Goal: Task Accomplishment & Management: Complete application form

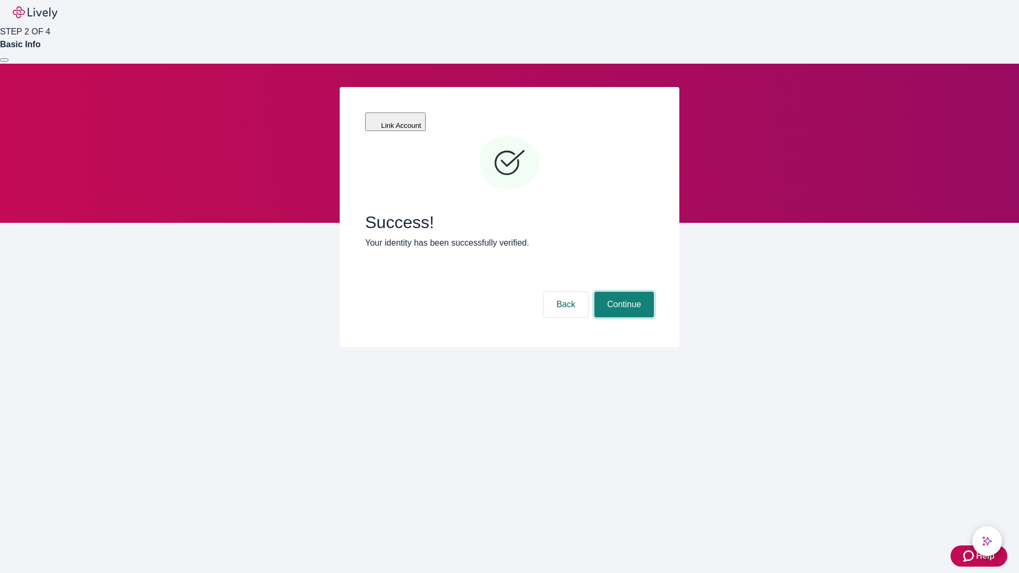
click at [623, 292] on button "Continue" at bounding box center [624, 304] width 59 height 25
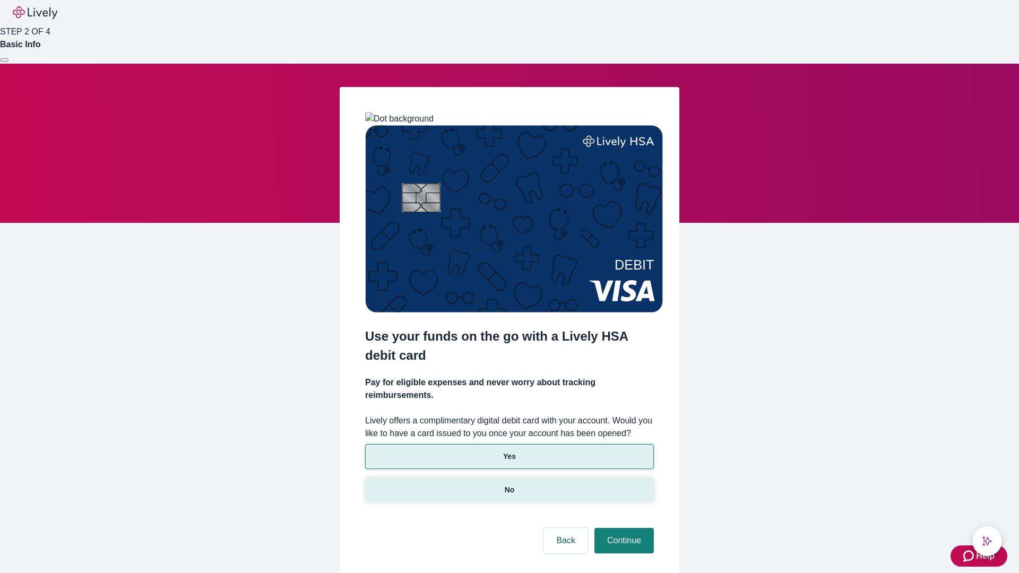
click at [509, 485] on p "No" at bounding box center [510, 490] width 10 height 11
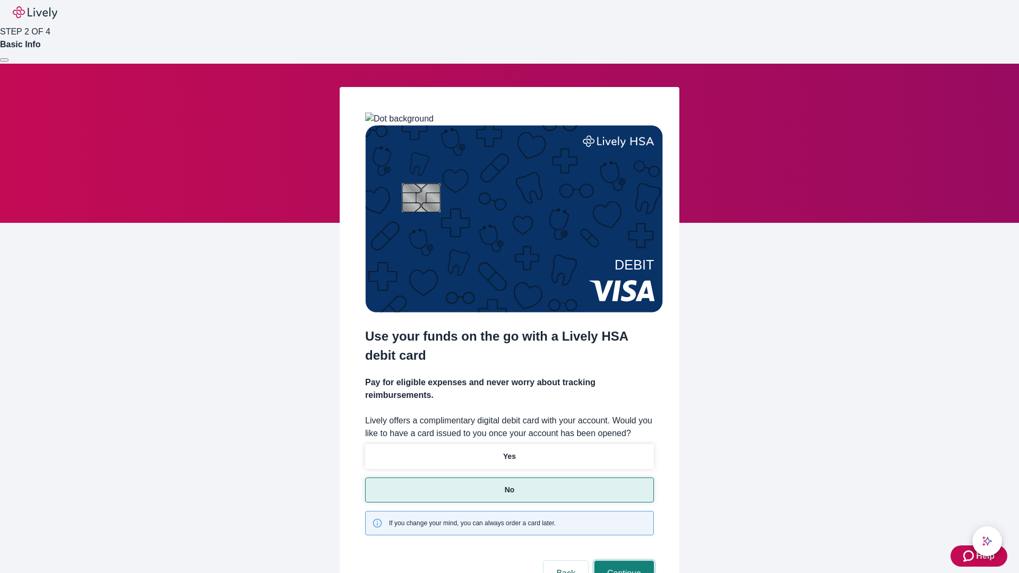
click at [623, 561] on button "Continue" at bounding box center [624, 573] width 59 height 25
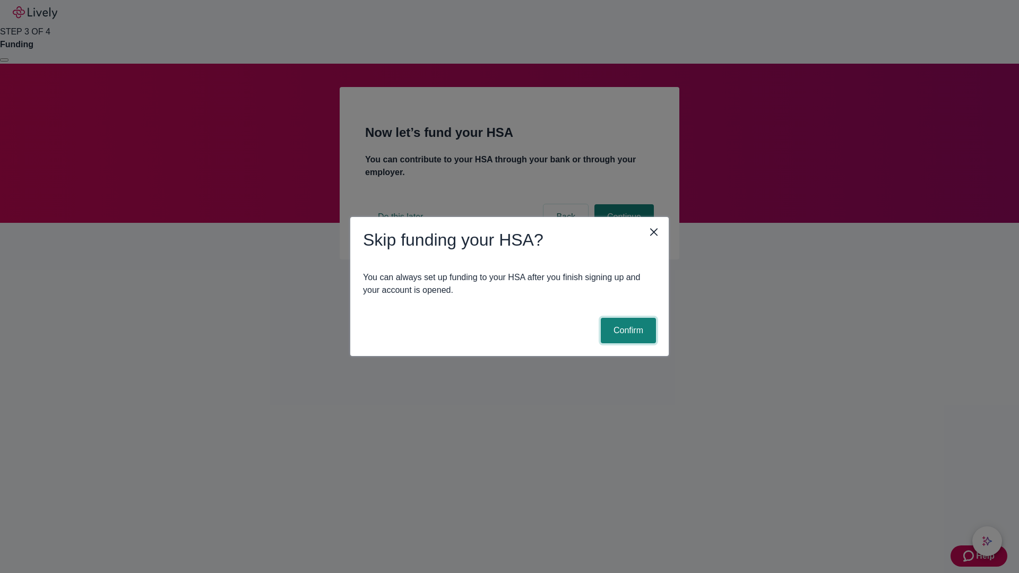
click at [627, 331] on button "Confirm" at bounding box center [628, 330] width 55 height 25
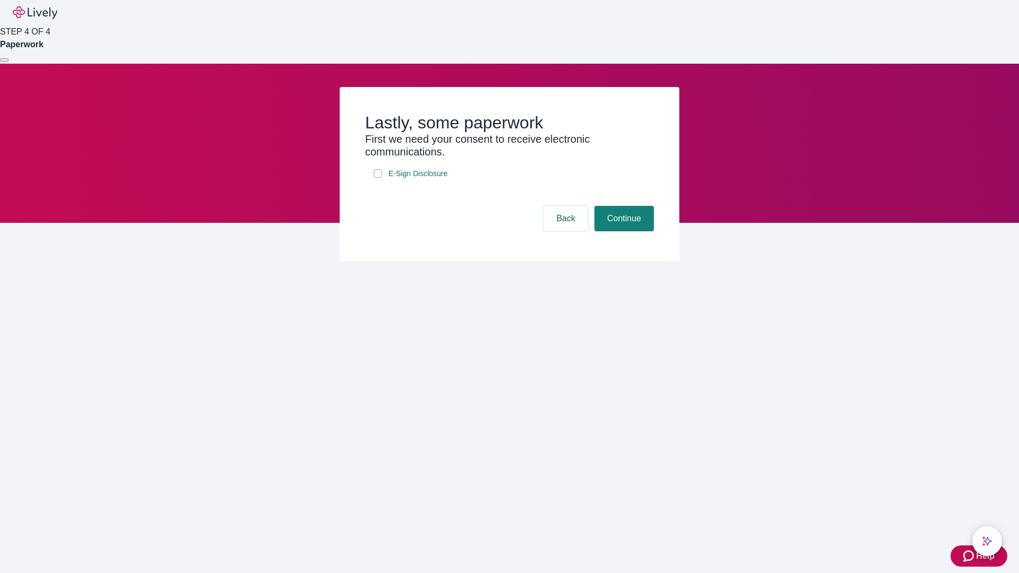
click at [378, 178] on input "E-Sign Disclosure" at bounding box center [378, 173] width 8 height 8
checkbox input "true"
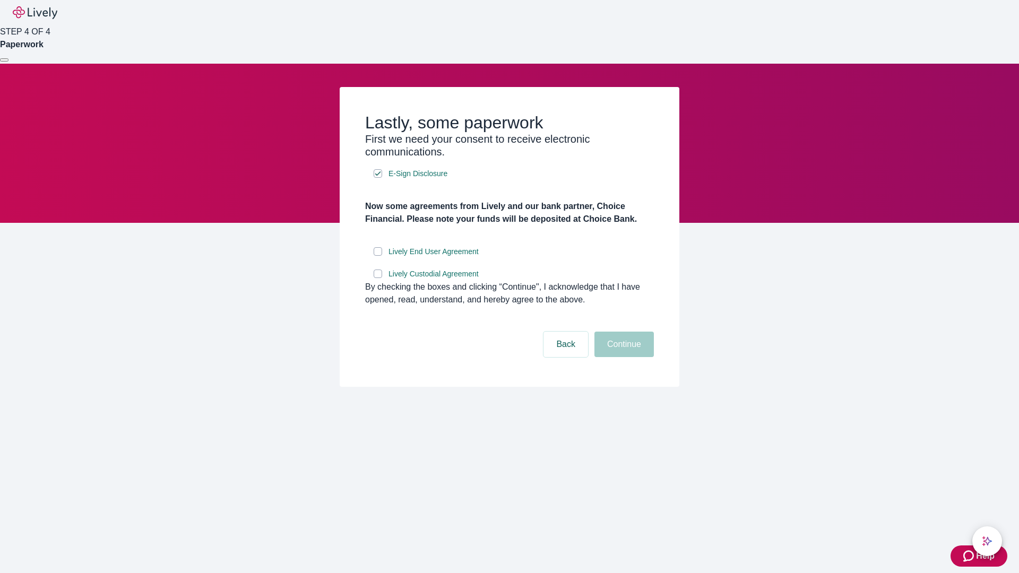
click at [378, 256] on input "Lively End User Agreement" at bounding box center [378, 251] width 8 height 8
checkbox input "true"
click at [378, 278] on input "Lively Custodial Agreement" at bounding box center [378, 274] width 8 height 8
checkbox input "true"
click at [623, 357] on button "Continue" at bounding box center [624, 344] width 59 height 25
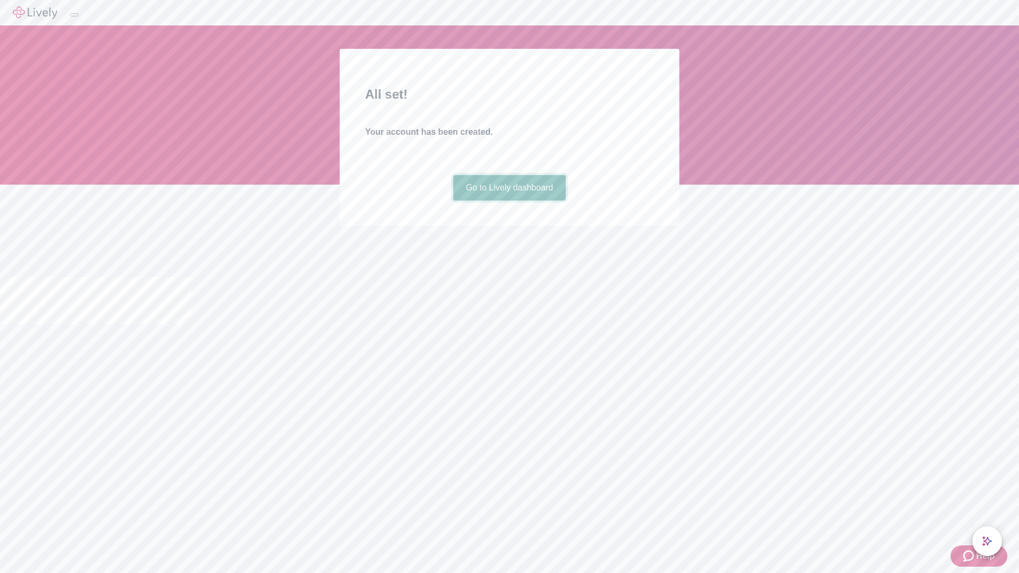
click at [509, 201] on link "Go to Lively dashboard" at bounding box center [509, 187] width 113 height 25
